Goal: Obtain resource: Obtain resource

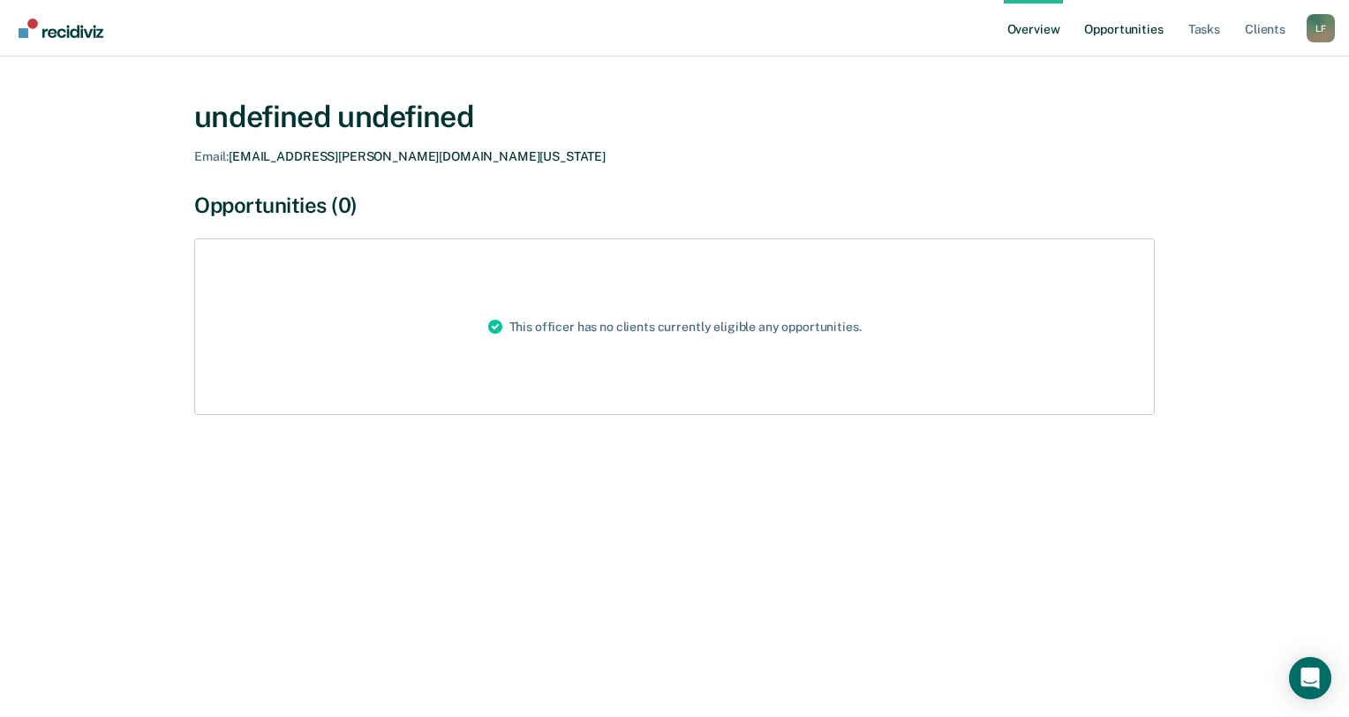
click at [1117, 34] on link "Opportunities" at bounding box center [1124, 28] width 86 height 56
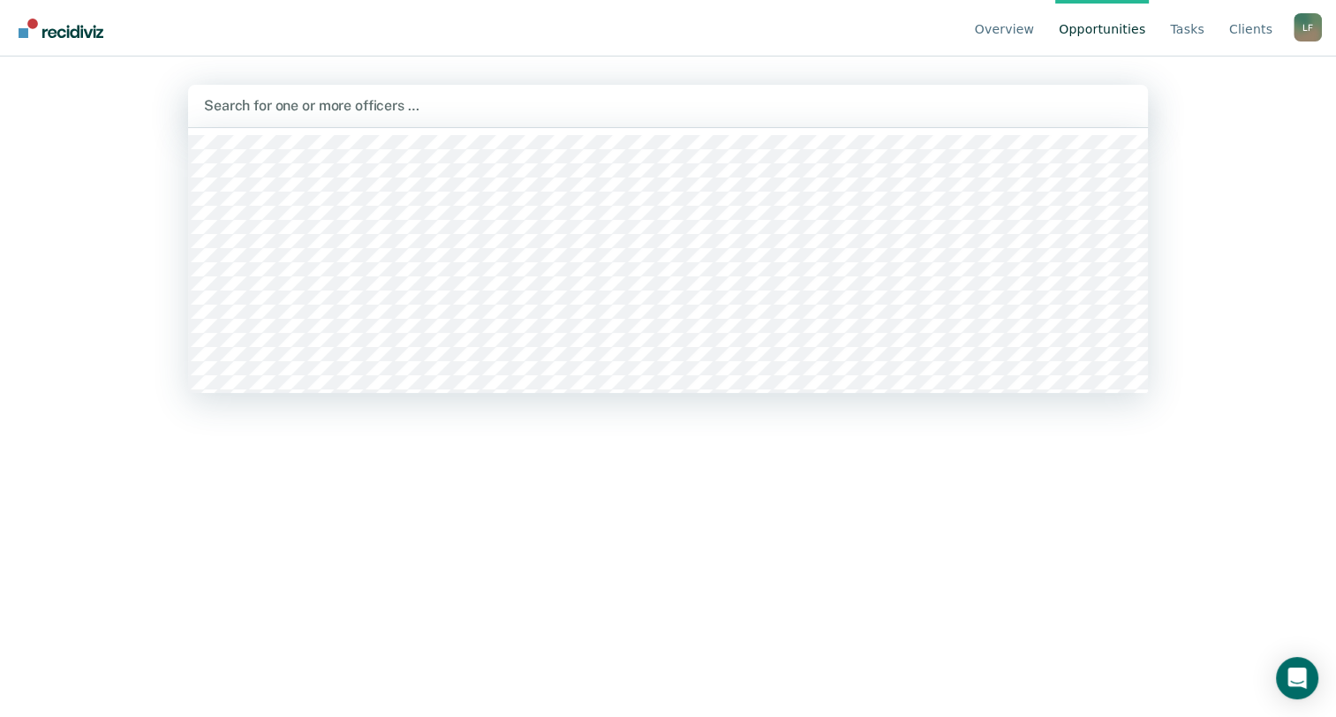
click at [447, 91] on div "Search for one or more officers …" at bounding box center [668, 106] width 960 height 42
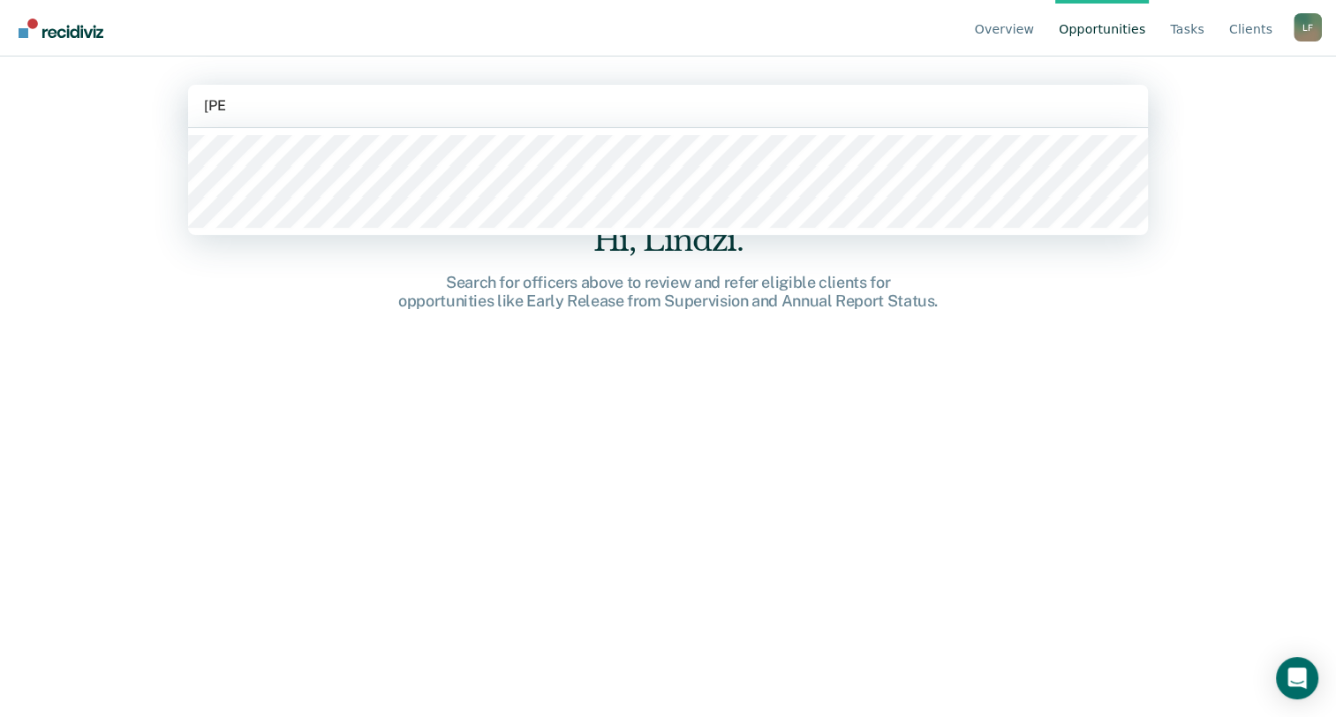
type input "[PERSON_NAME]"
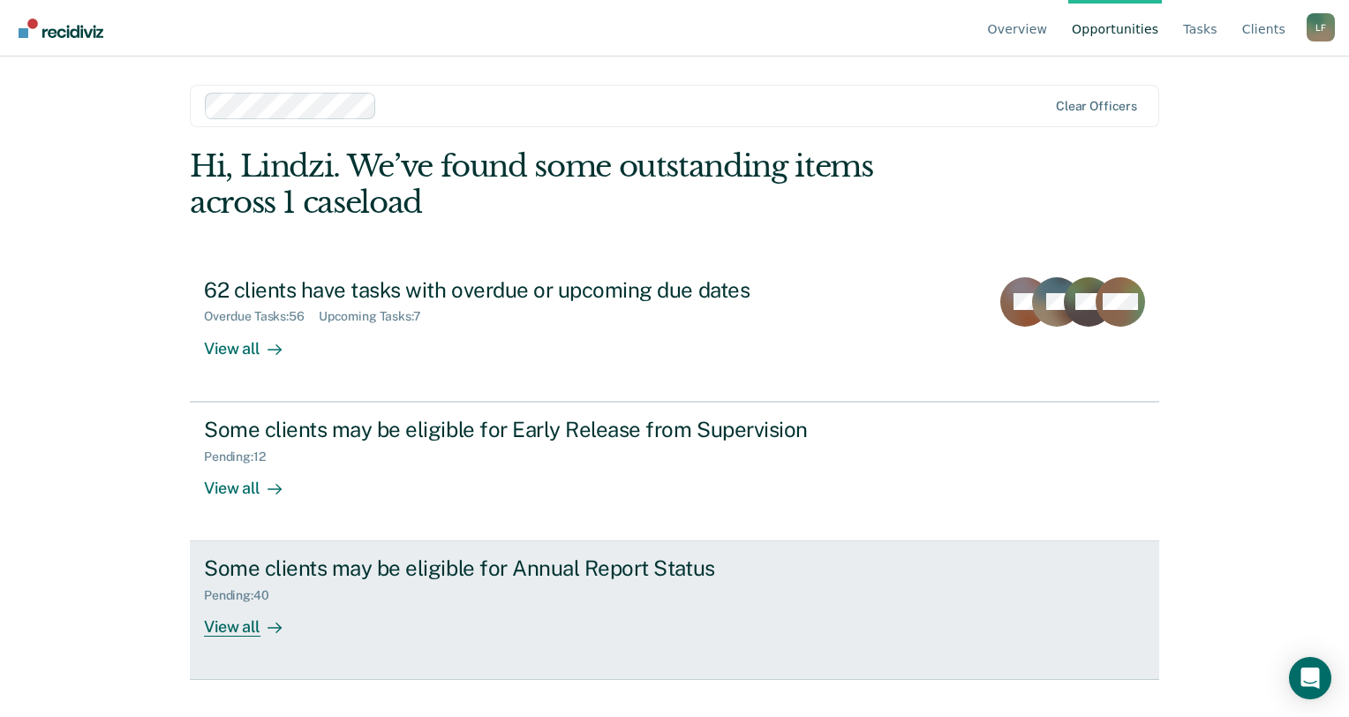
click at [502, 568] on div "Some clients may be eligible for Annual Report Status" at bounding box center [514, 568] width 620 height 26
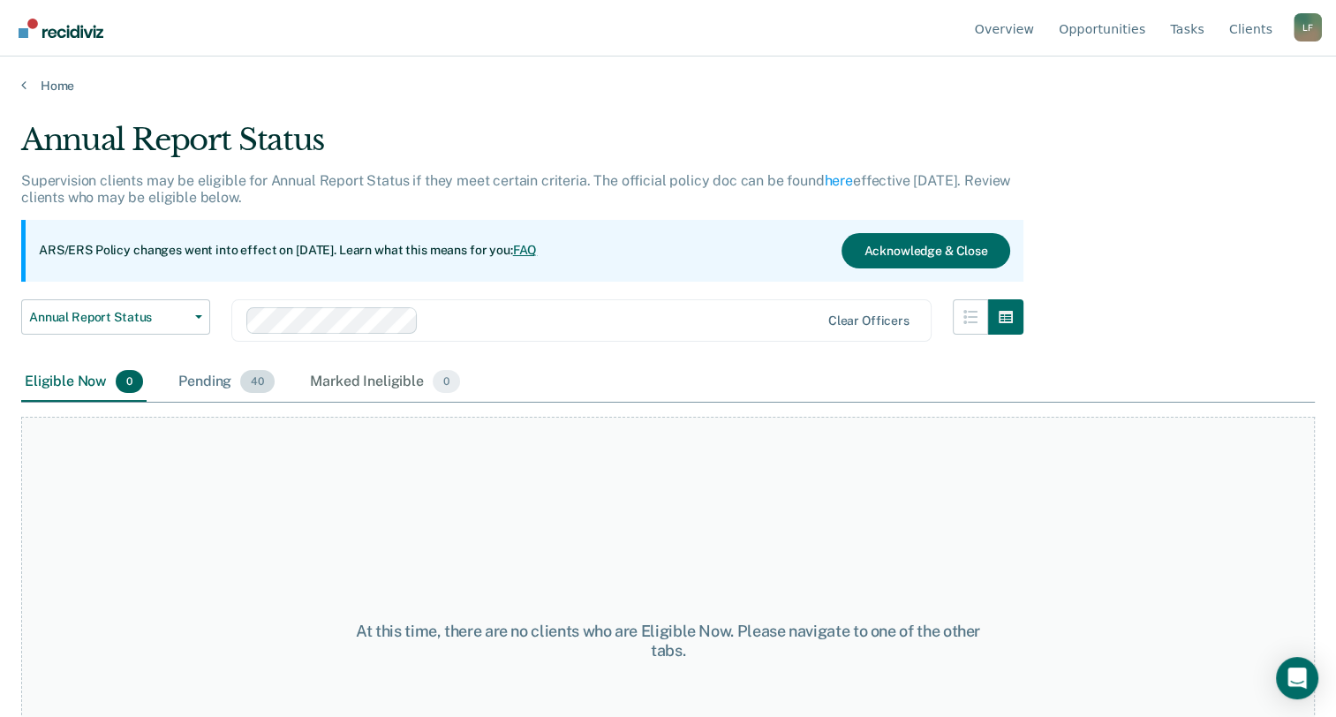
click at [207, 388] on div "Pending 40" at bounding box center [226, 382] width 103 height 39
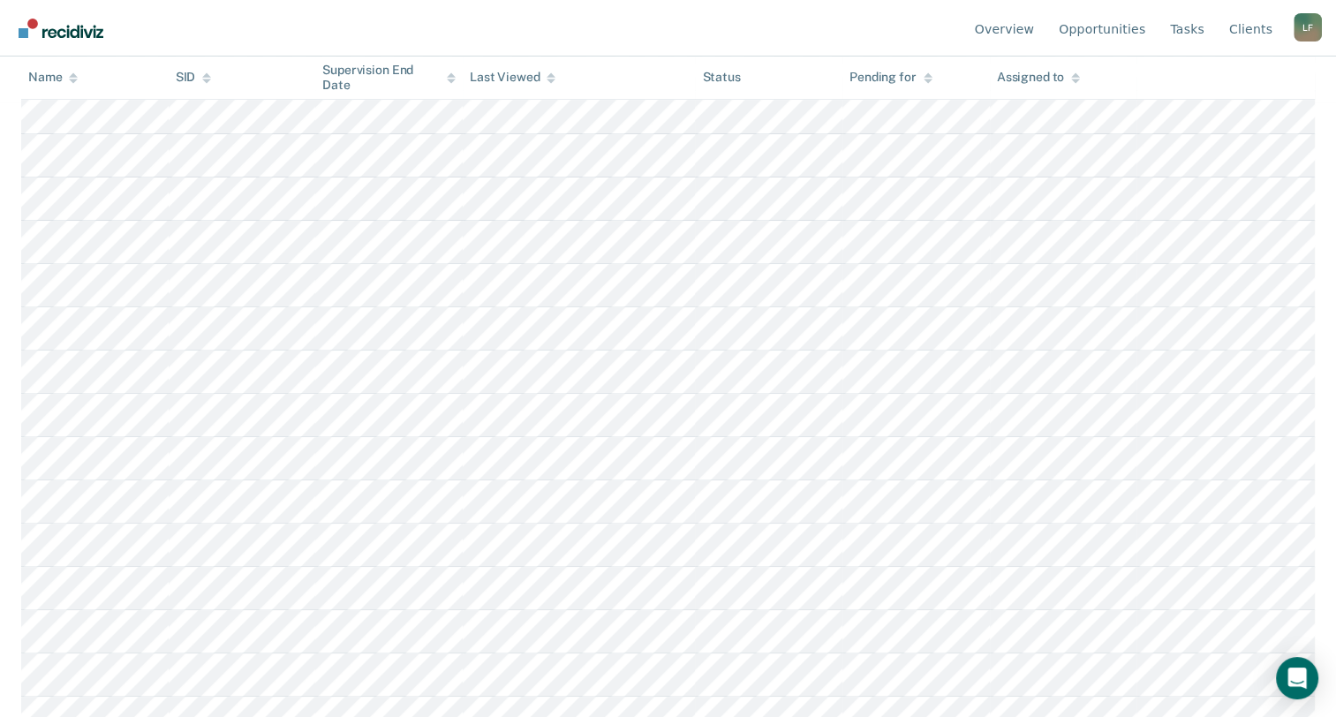
scroll to position [618, 0]
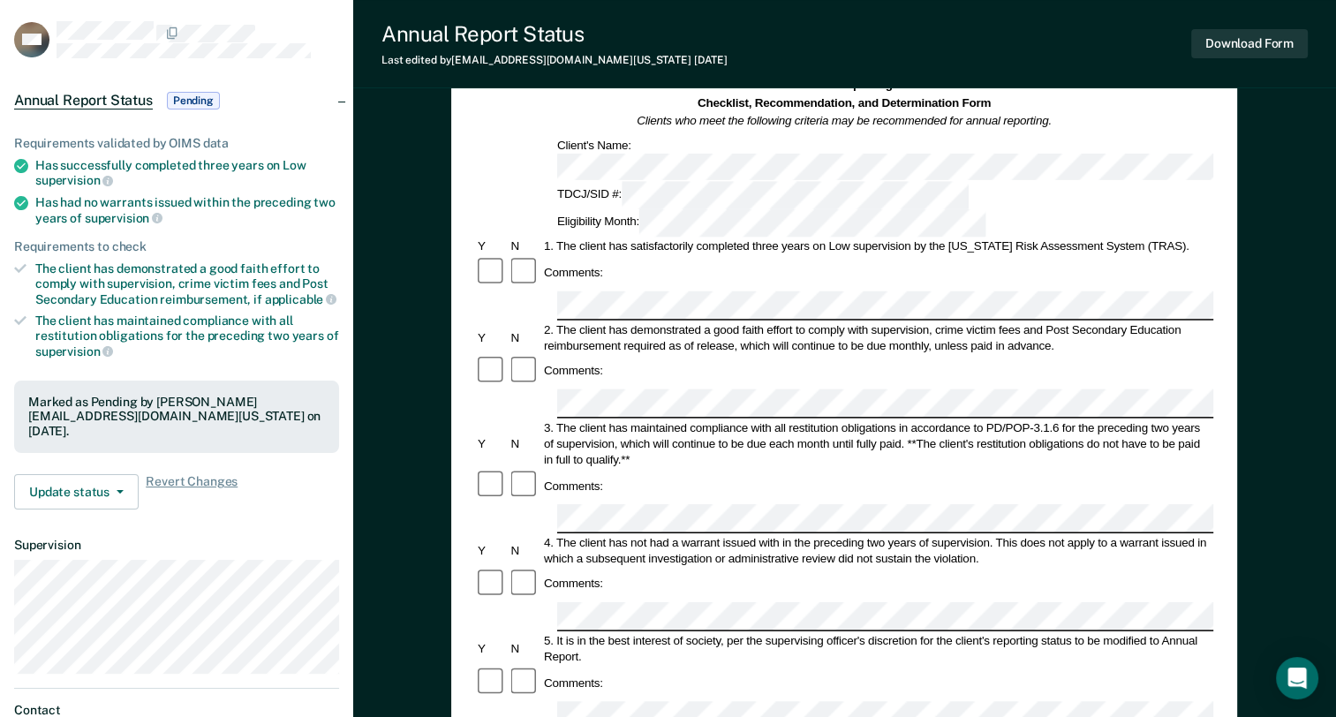
scroll to position [177, 0]
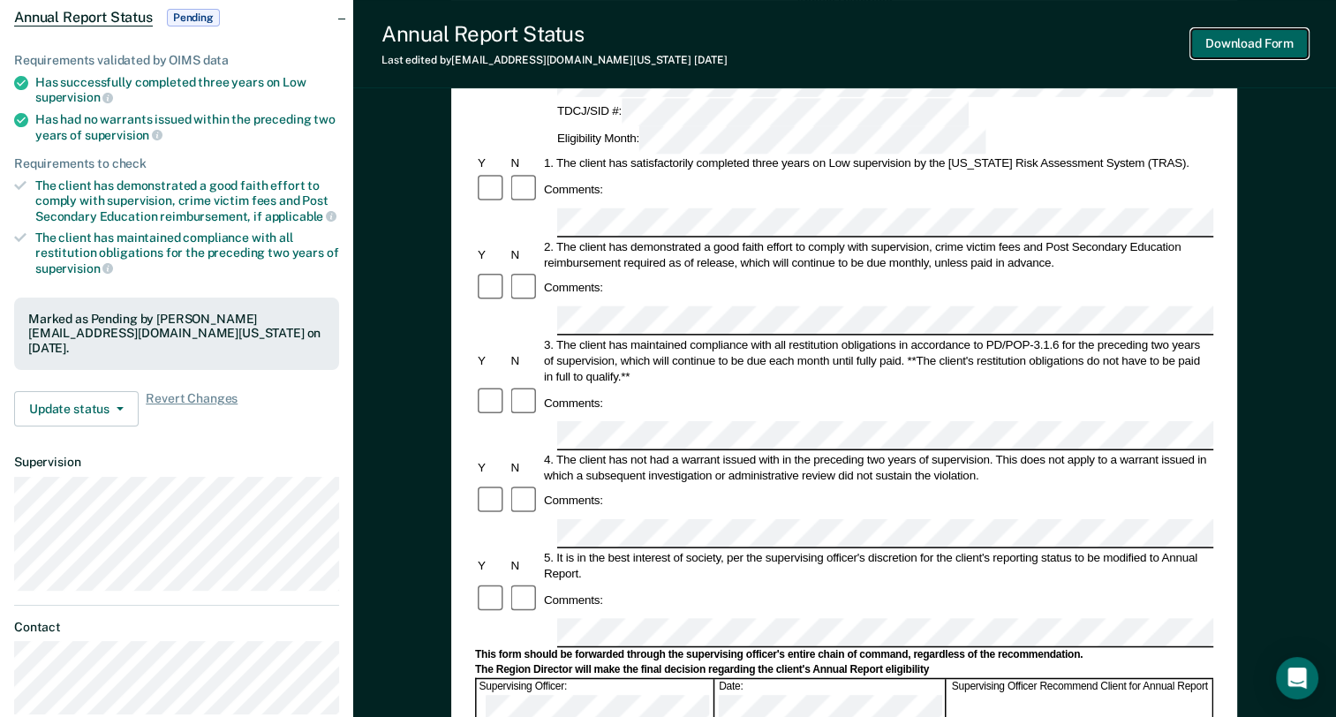
click at [1271, 36] on button "Download Form" at bounding box center [1249, 43] width 117 height 29
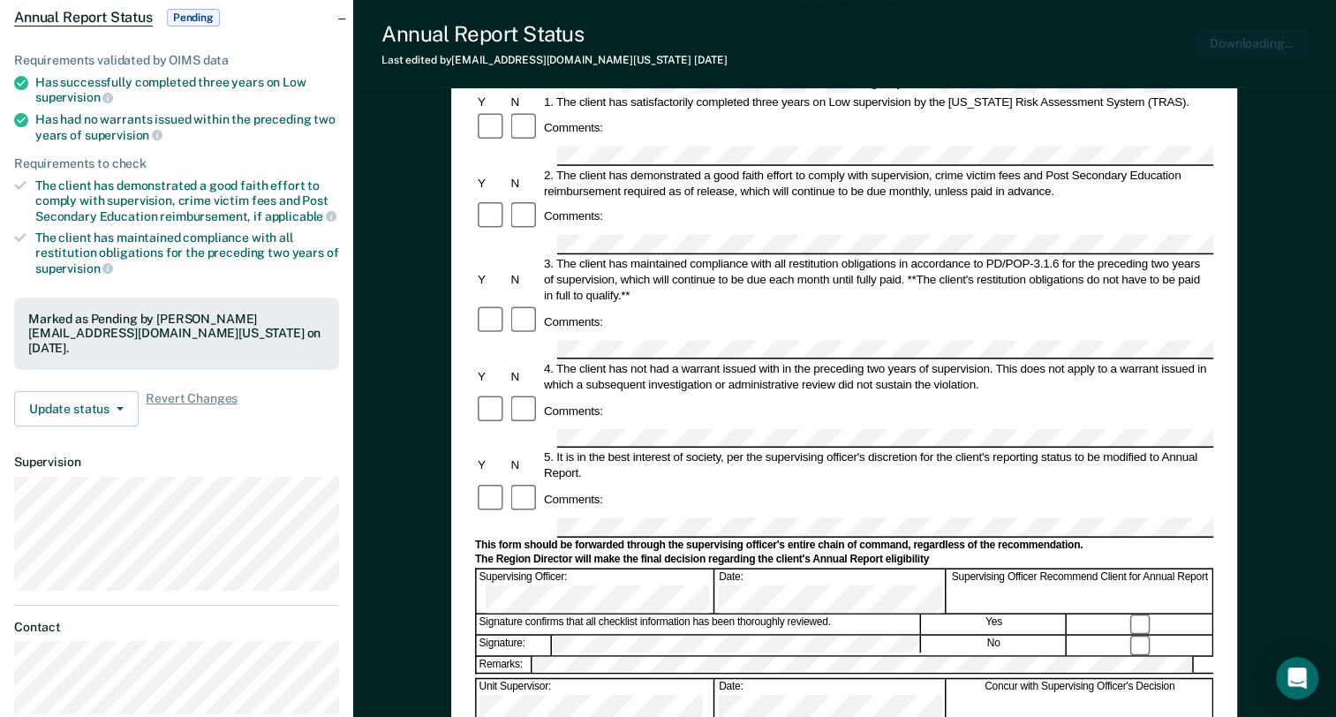
scroll to position [0, 0]
